Goal: Find contact information: Find contact information

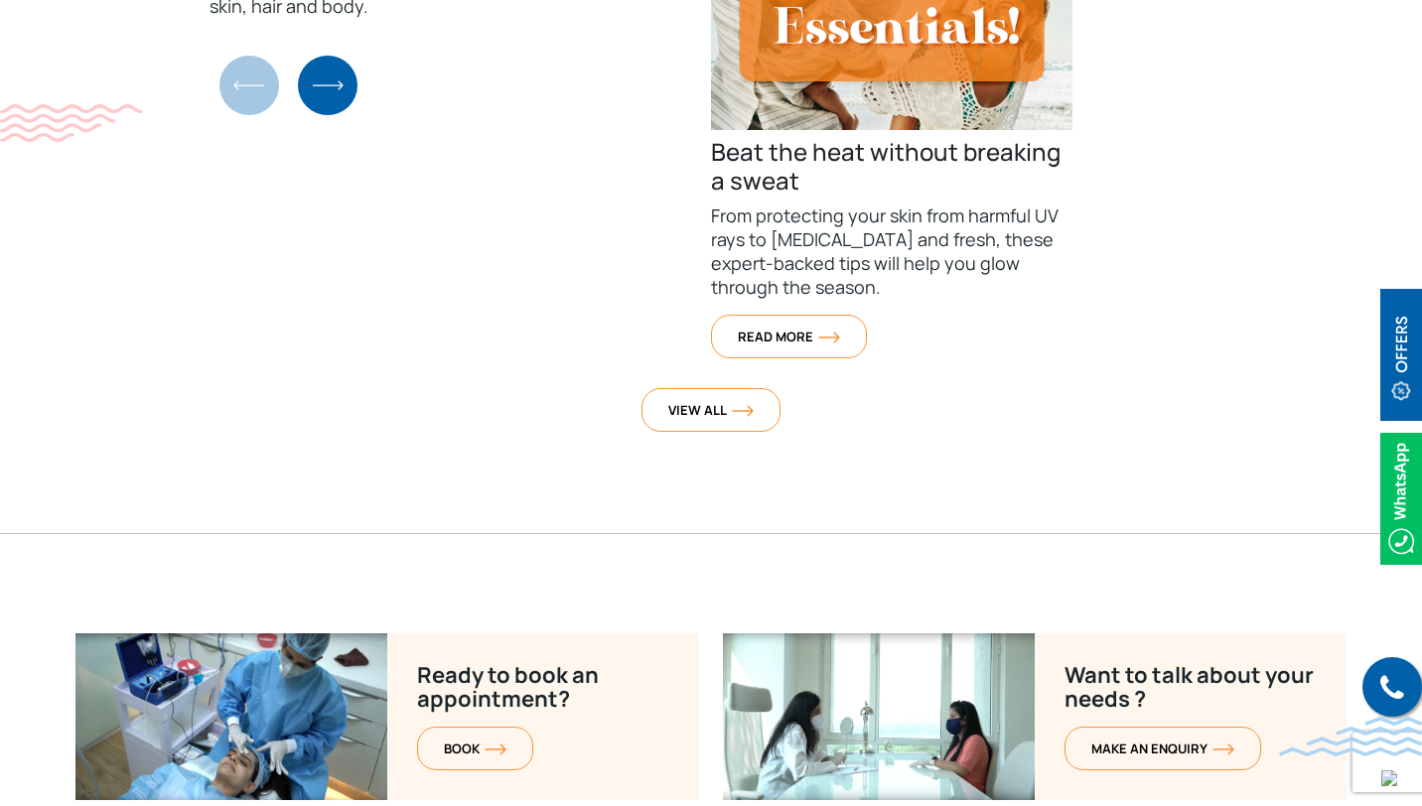
scroll to position [7976, 0]
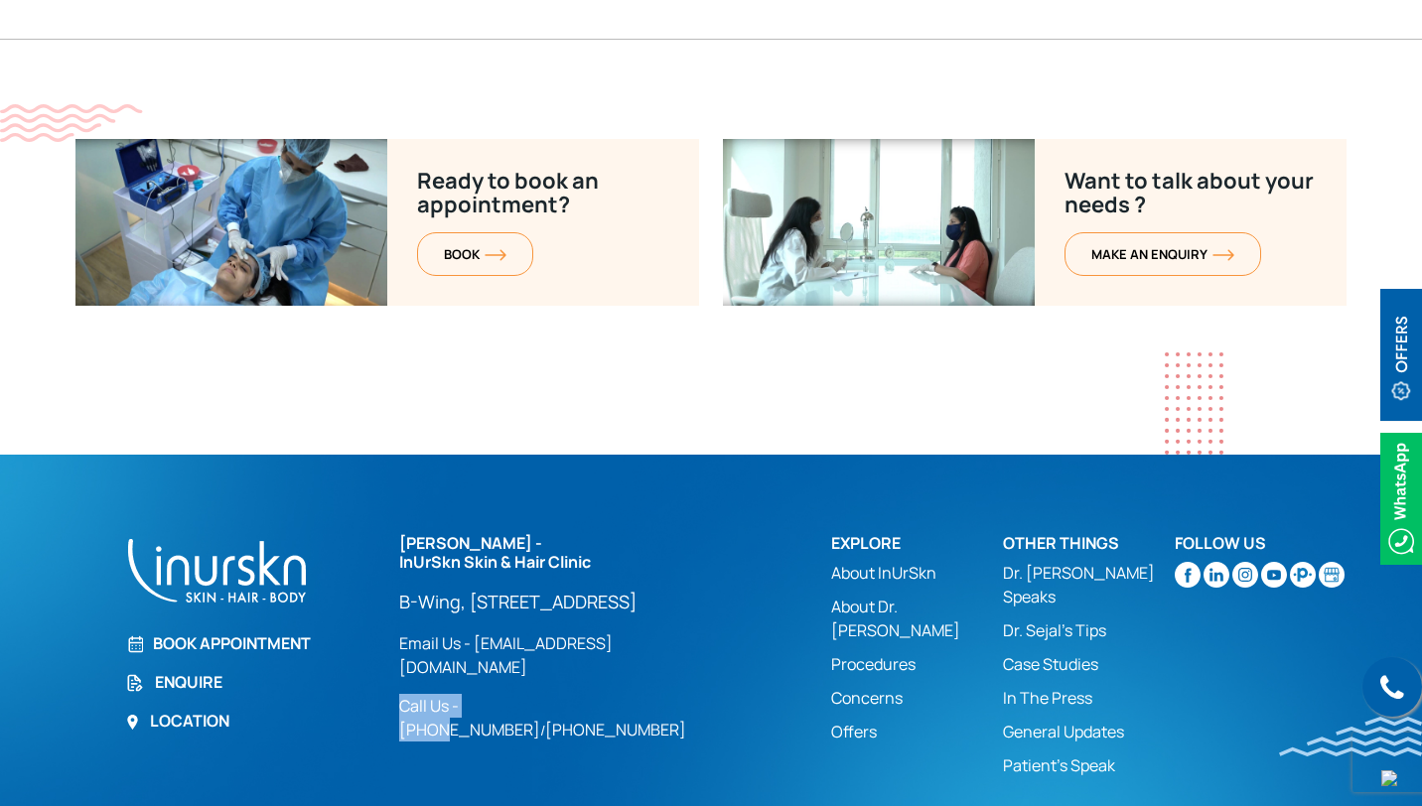
drag, startPoint x: 710, startPoint y: 653, endPoint x: 499, endPoint y: 677, distance: 211.8
click at [498, 677] on div "[PERSON_NAME] - InUrSkn Skin & Hair Clinic [GEOGRAPHIC_DATA][STREET_ADDRESS] Lo…" at bounding box center [603, 637] width 408 height 207
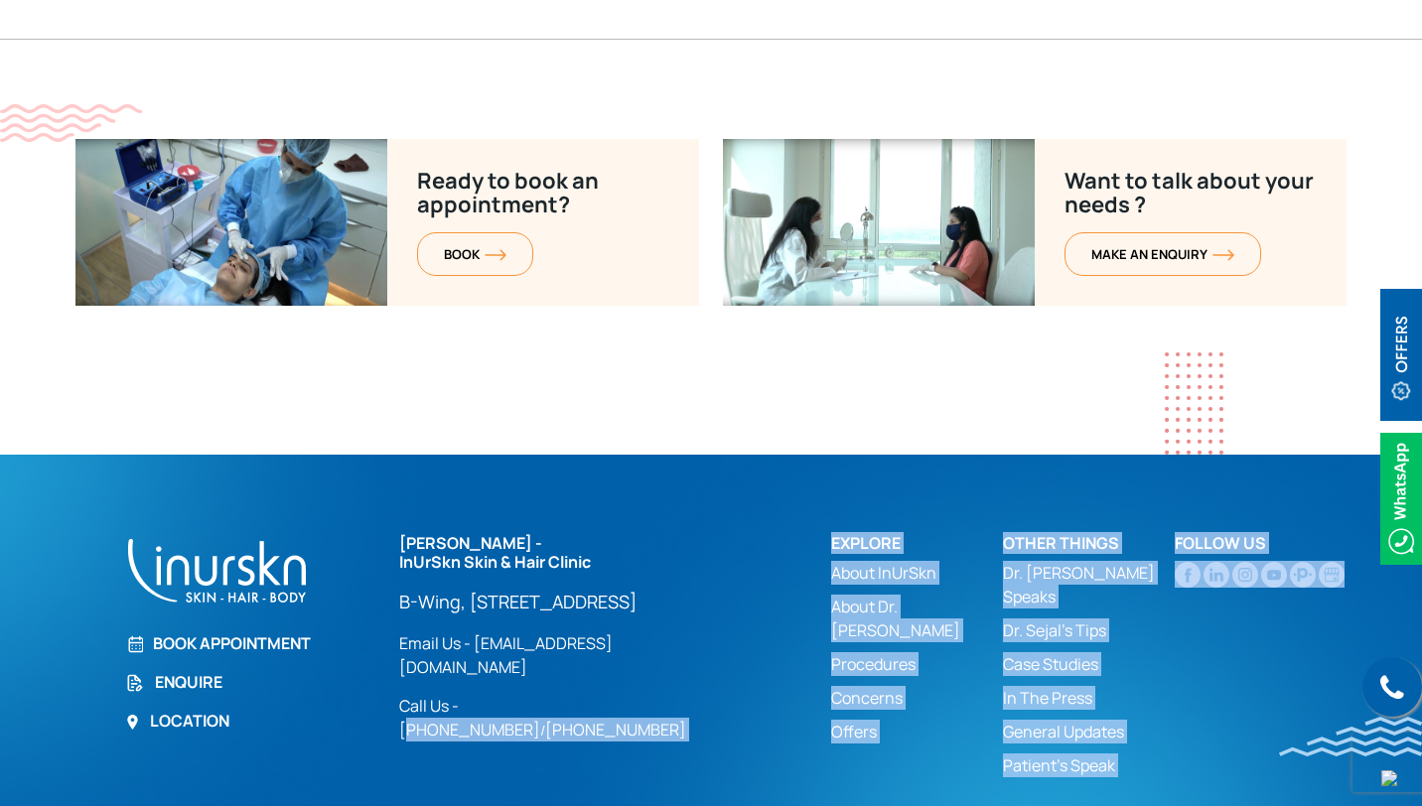
click at [474, 683] on div "Call us Book Appointment Enquire Location [PERSON_NAME] - InUrSkn Skin & Hair C…" at bounding box center [710, 701] width 1271 height 334
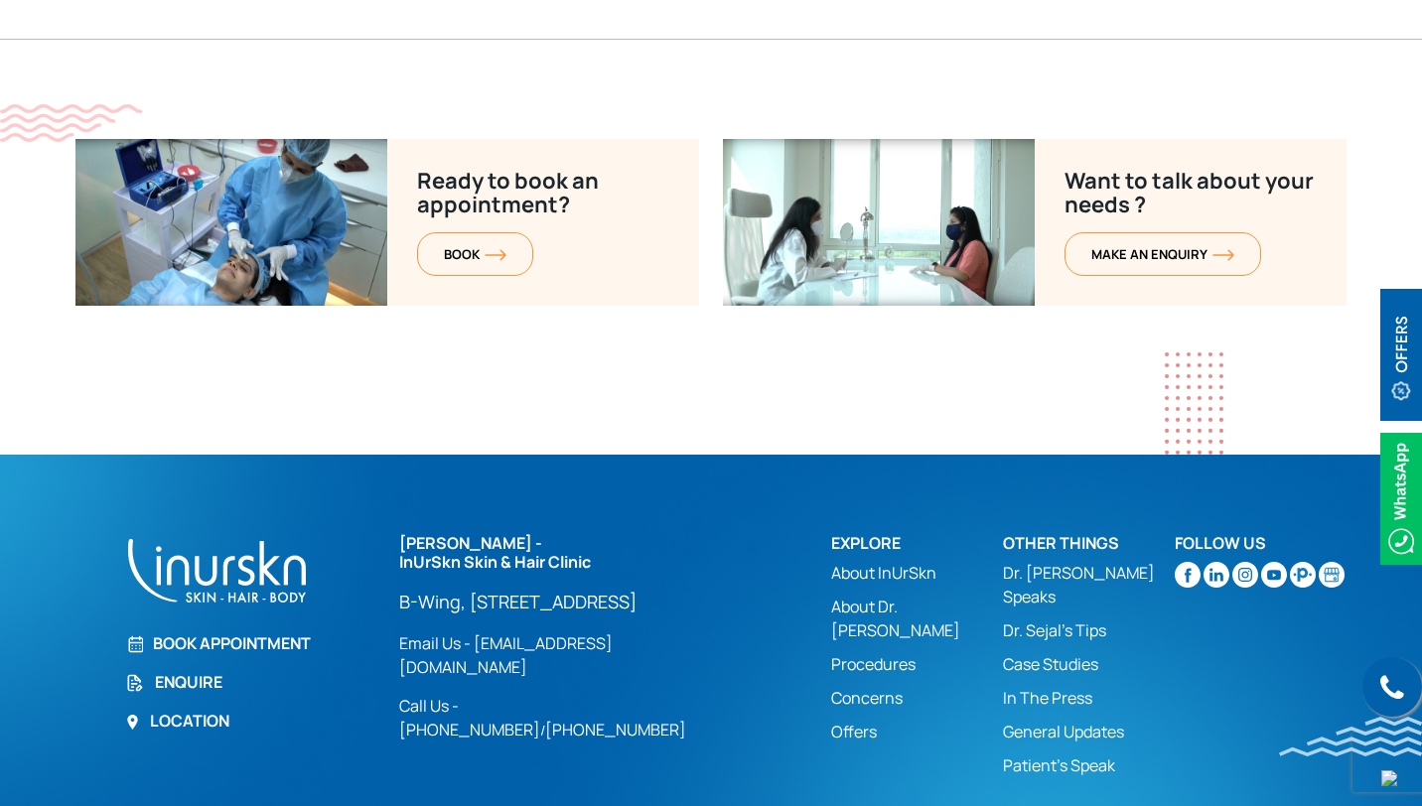
click at [608, 721] on div "Call us Book Appointment Enquire Location [PERSON_NAME] - InUrSkn Skin & Hair C…" at bounding box center [710, 701] width 1271 height 334
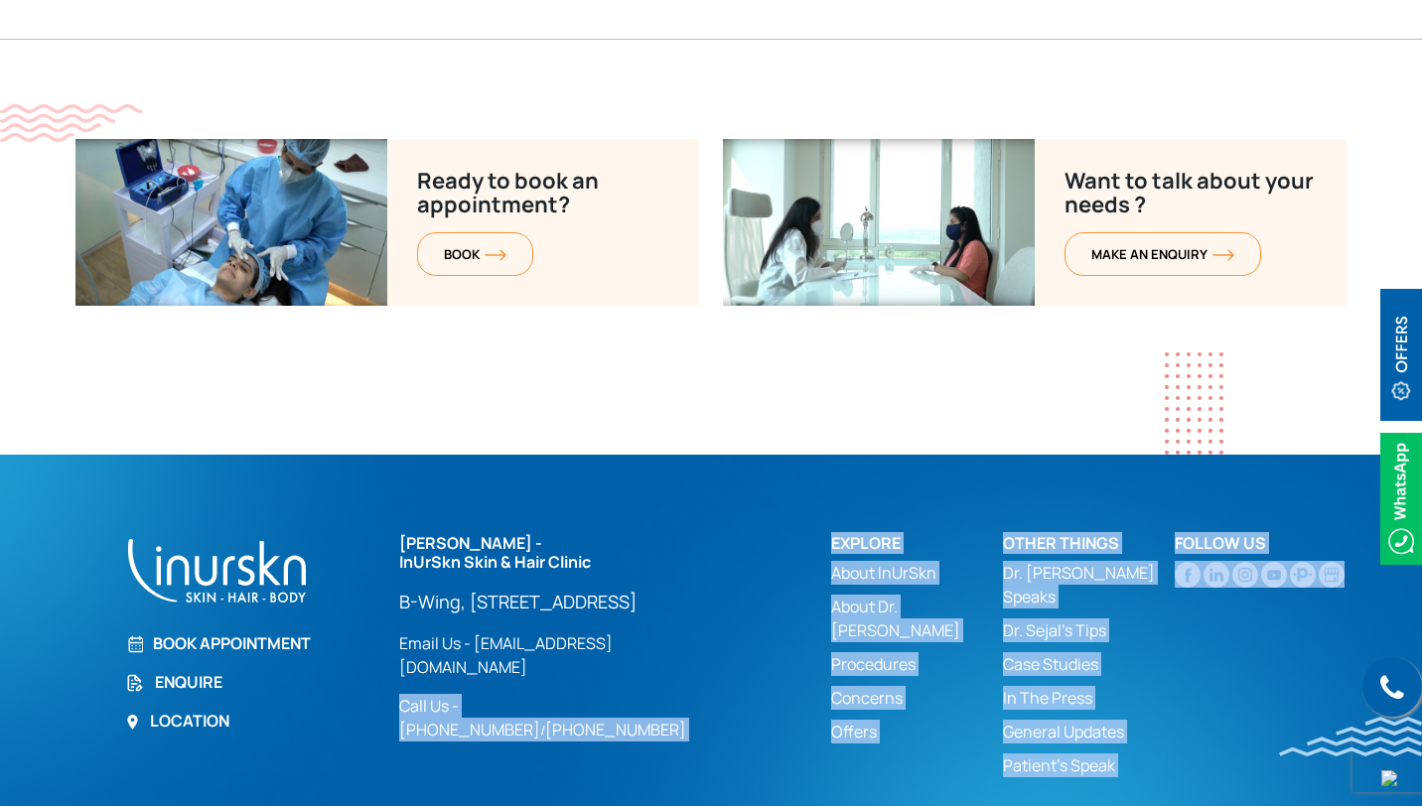
drag, startPoint x: 464, startPoint y: 664, endPoint x: 695, endPoint y: 691, distance: 232.9
click at [695, 691] on div "Call us Book Appointment Enquire Location [PERSON_NAME] - InUrSkn Skin & Hair C…" at bounding box center [710, 701] width 1271 height 334
copy div "Call Us - [PHONE_NUMBER] / [PHONE_NUMBER] Explore About InUrSkn About Dr. [PERS…"
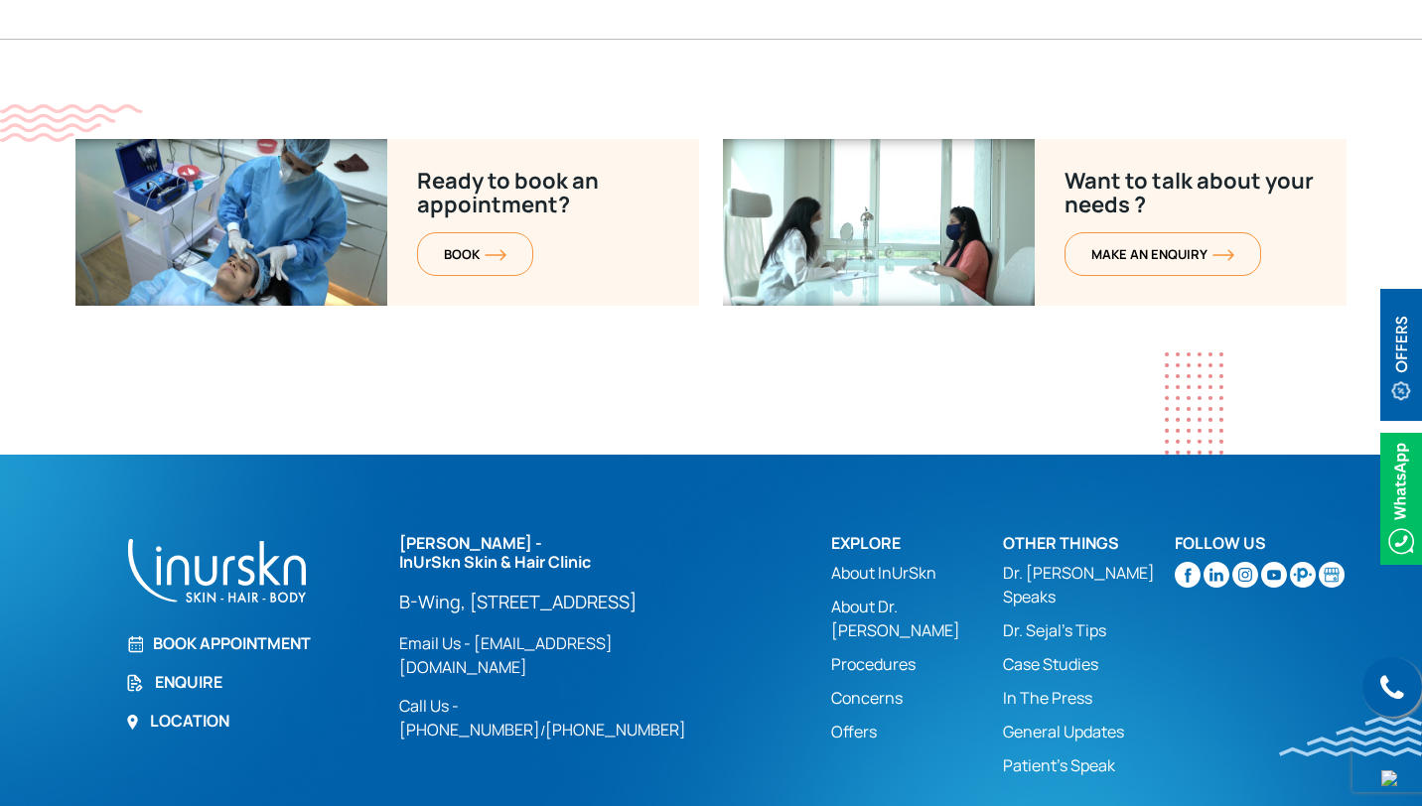
click at [748, 738] on div "Call us Book Appointment Enquire Location [PERSON_NAME] - InUrSkn Skin & Hair C…" at bounding box center [710, 701] width 1271 height 334
drag, startPoint x: 599, startPoint y: 662, endPoint x: 713, endPoint y: 681, distance: 115.7
click at [713, 681] on div "[PERSON_NAME] - InUrSkn Skin & Hair Clinic [GEOGRAPHIC_DATA][STREET_ADDRESS] Lo…" at bounding box center [603, 637] width 408 height 207
copy div "Call Us - [PHONE_NUMBER] / [PHONE_NUMBER]"
click at [741, 672] on div "[PERSON_NAME] - InUrSkn Skin & Hair Clinic [GEOGRAPHIC_DATA][STREET_ADDRESS] Lo…" at bounding box center [603, 637] width 408 height 207
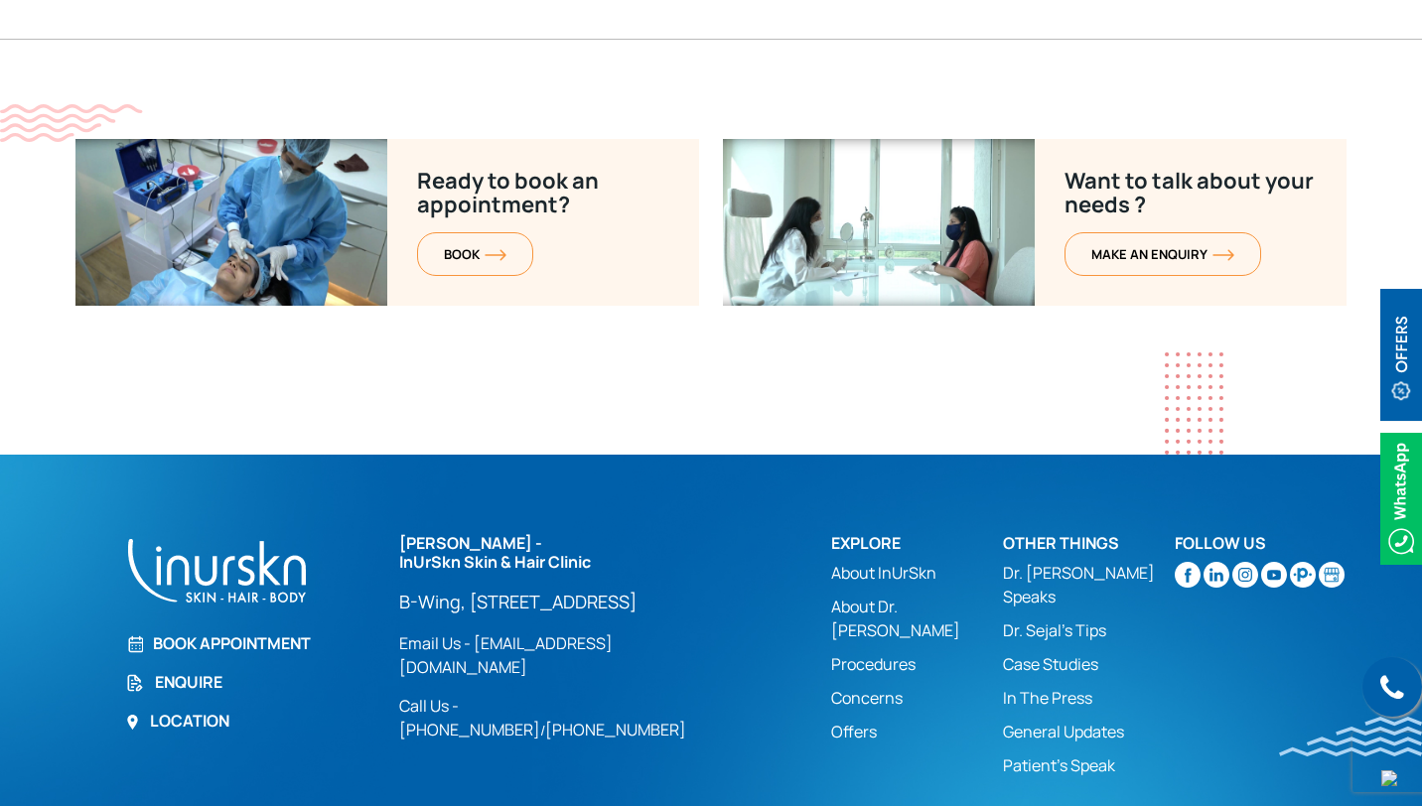
click at [677, 719] on link "[PHONE_NUMBER]" at bounding box center [615, 730] width 141 height 22
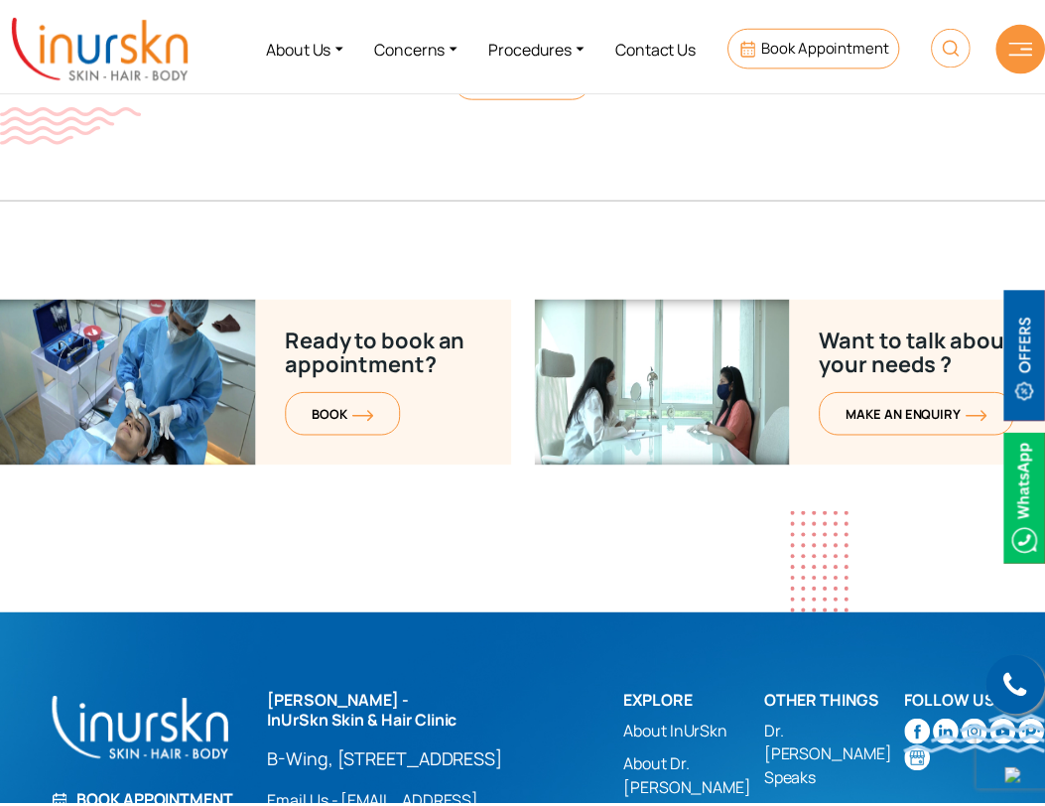
scroll to position [7947, 0]
